Goal: Check status: Check status

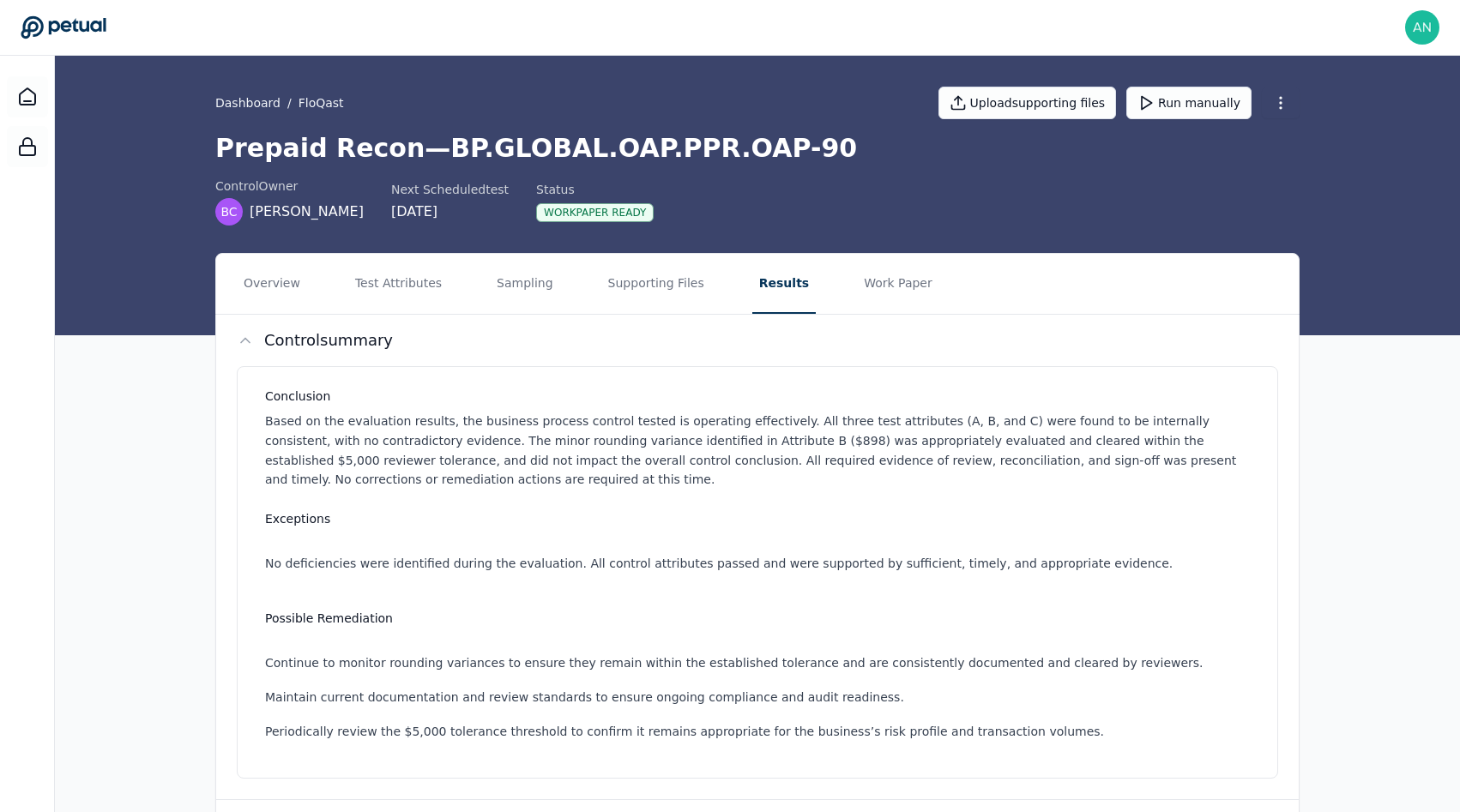
scroll to position [139, 0]
